Goal: Check status: Check status

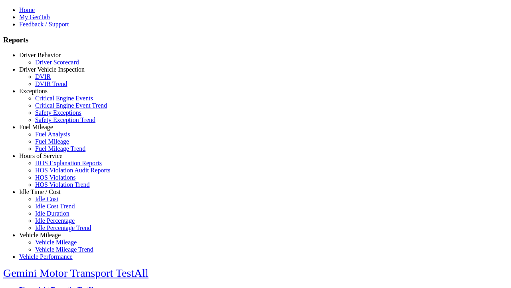
click at [46, 231] on link "Vehicle Mileage" at bounding box center [40, 234] width 42 height 7
click at [52, 246] on link "Vehicle Mileage Trend" at bounding box center [64, 249] width 58 height 7
select select "**"
type input "*********"
